Goal: Information Seeking & Learning: Learn about a topic

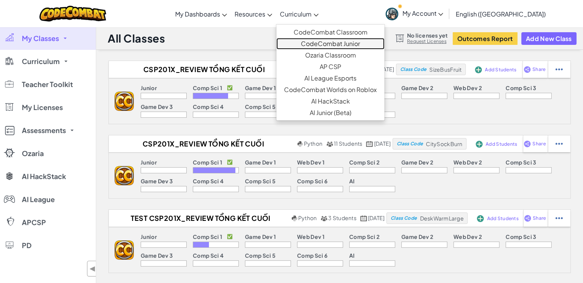
click at [333, 39] on link "CodeCombat Junior" at bounding box center [330, 43] width 108 height 11
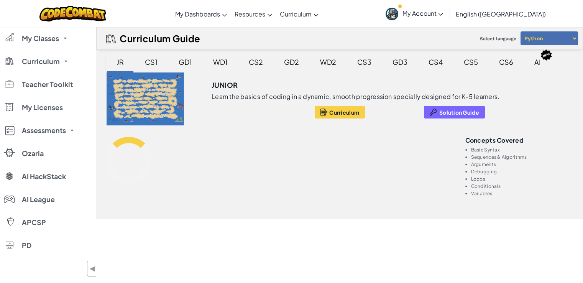
click at [254, 58] on div "CS2" at bounding box center [255, 62] width 29 height 18
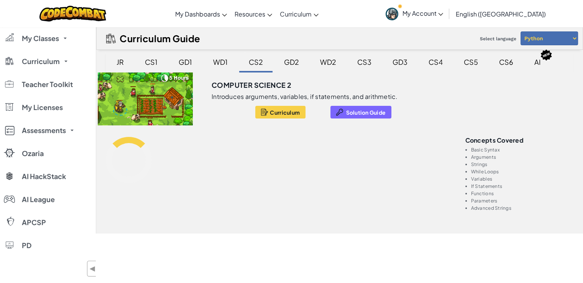
click at [255, 65] on div "CS2" at bounding box center [255, 62] width 29 height 18
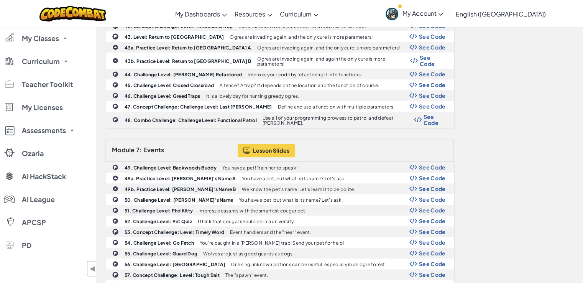
scroll to position [841, 0]
